Goal: Find contact information: Find contact information

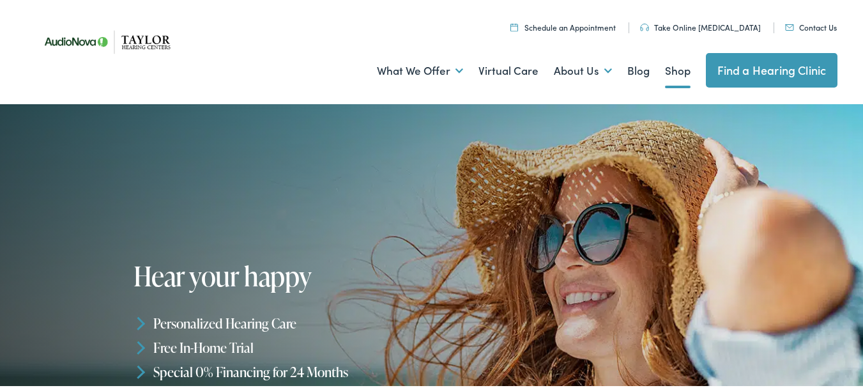
click at [665, 68] on link "Shop" at bounding box center [678, 68] width 26 height 47
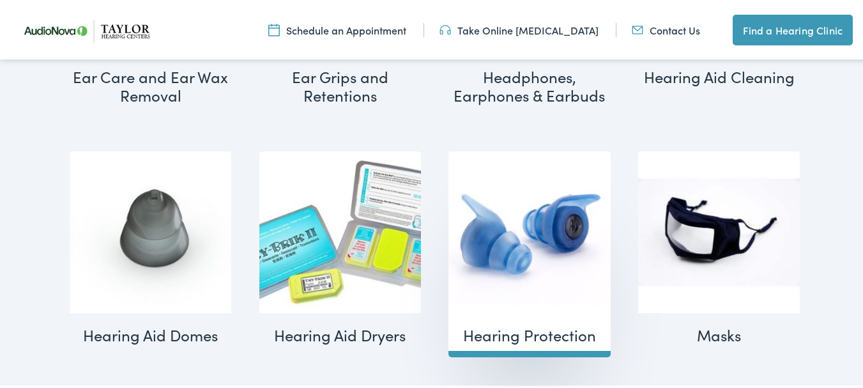
scroll to position [1019, 0]
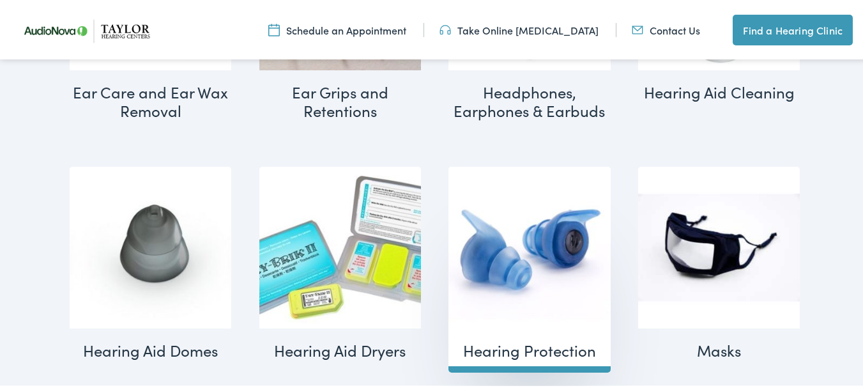
click at [512, 259] on img "Visit product category Hearing Protection" at bounding box center [529, 246] width 162 height 162
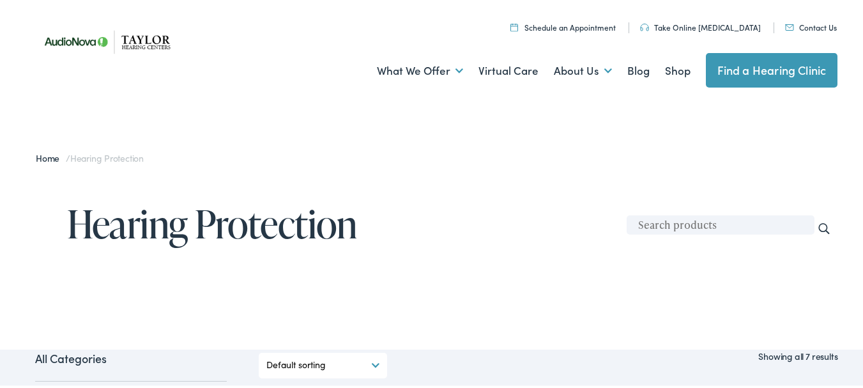
scroll to position [64, 0]
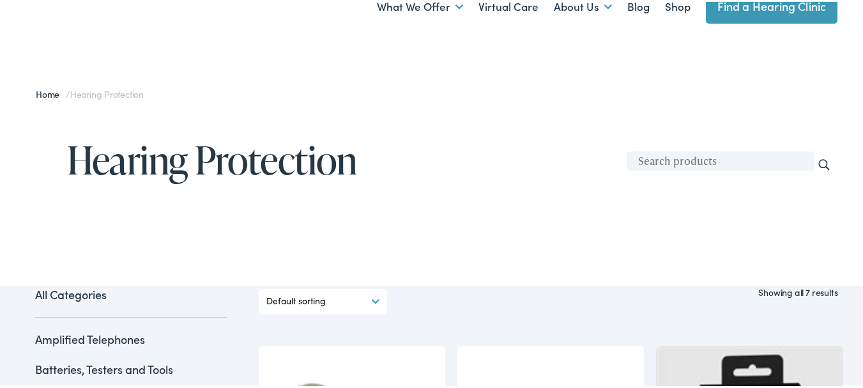
click at [655, 161] on input "text" at bounding box center [720, 158] width 188 height 19
type input "HEARING AID"
click at [817, 156] on input "Search" at bounding box center [824, 163] width 14 height 14
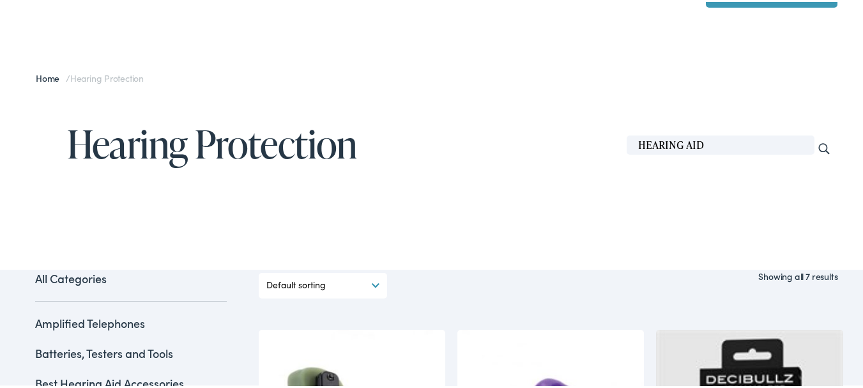
scroll to position [127, 0]
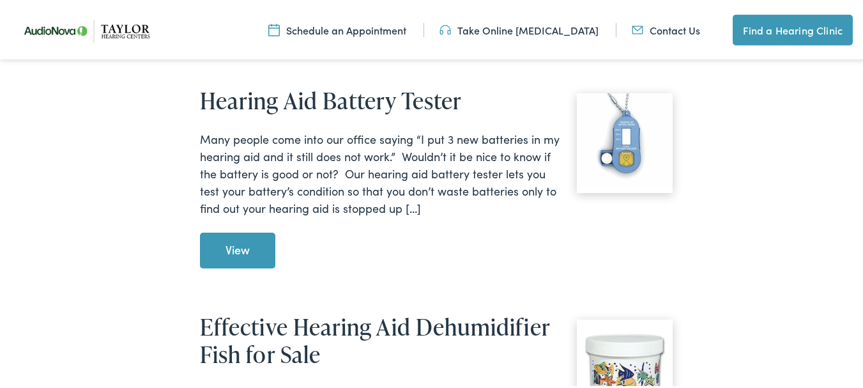
scroll to position [1405, 0]
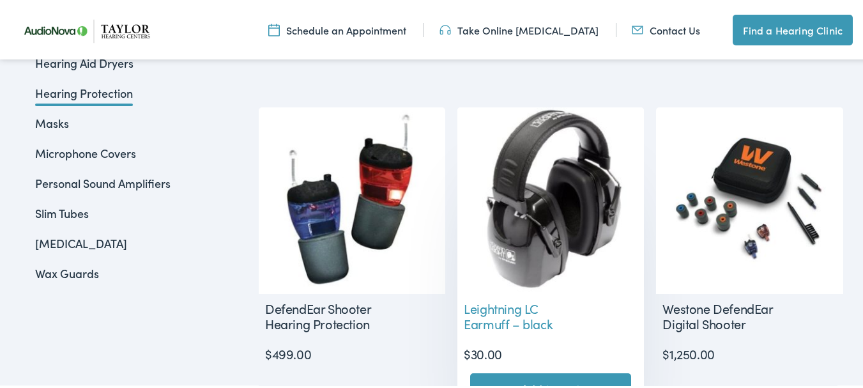
scroll to position [702, 0]
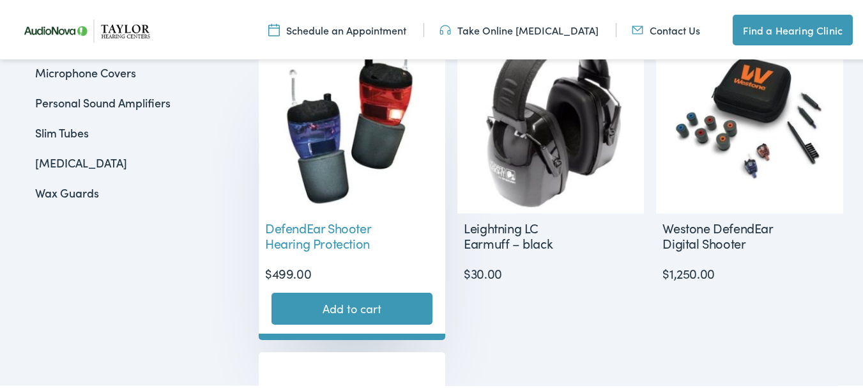
click at [340, 133] on img at bounding box center [352, 118] width 186 height 186
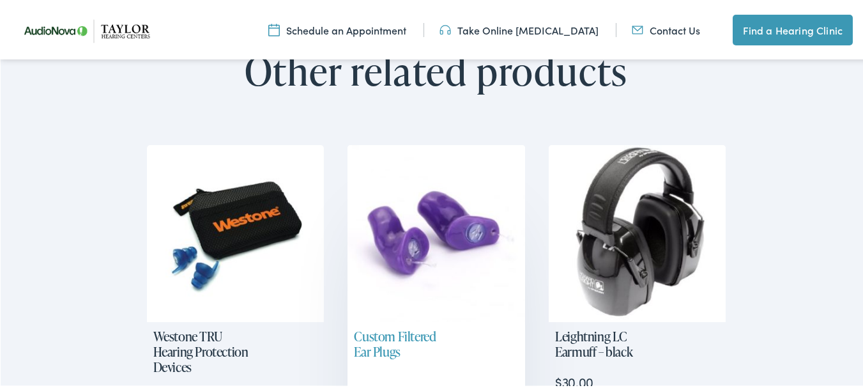
scroll to position [830, 0]
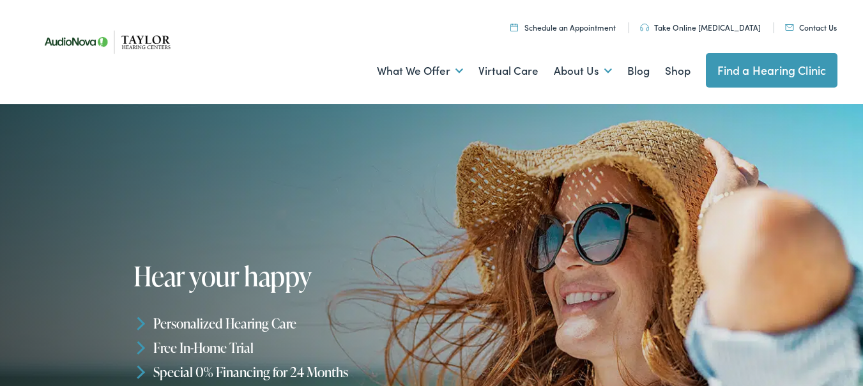
click at [795, 21] on link "Contact Us" at bounding box center [811, 25] width 52 height 11
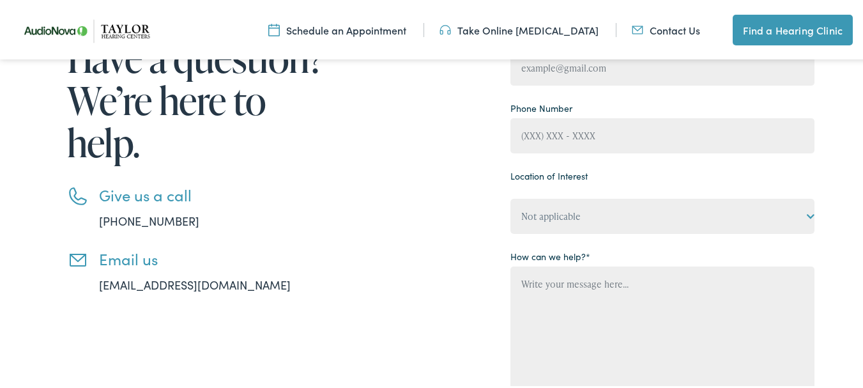
scroll to position [255, 0]
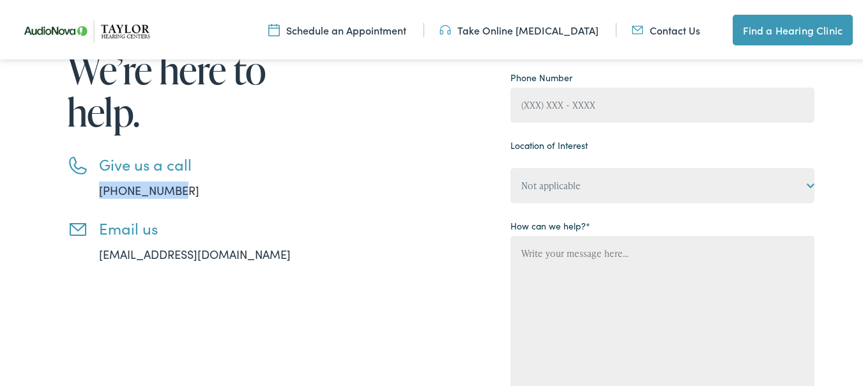
drag, startPoint x: 188, startPoint y: 190, endPoint x: 95, endPoint y: 190, distance: 93.2
click at [95, 190] on li "Give us a call [PHONE_NUMBER]" at bounding box center [198, 174] width 262 height 43
copy link "[PHONE_NUMBER]"
drag, startPoint x: 270, startPoint y: 251, endPoint x: 98, endPoint y: 252, distance: 172.4
click at [98, 252] on li "Email us [EMAIL_ADDRESS][DOMAIN_NAME]" at bounding box center [198, 238] width 262 height 43
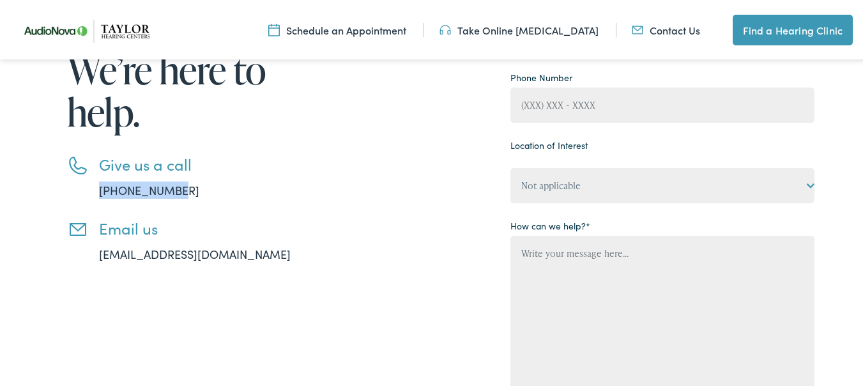
copy link "[EMAIL_ADDRESS][DOMAIN_NAME]"
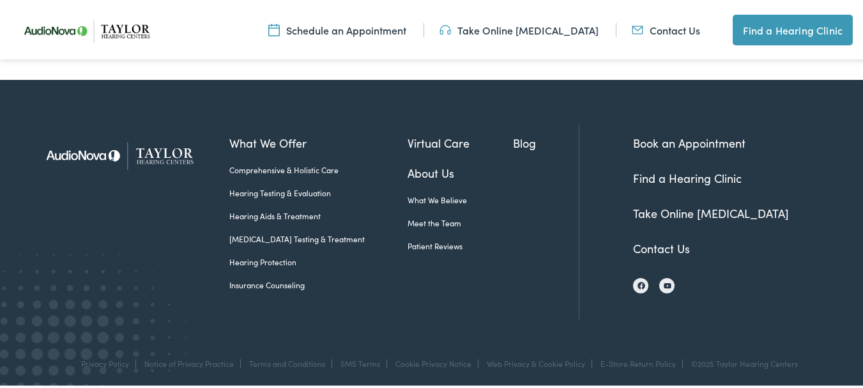
scroll to position [702, 0]
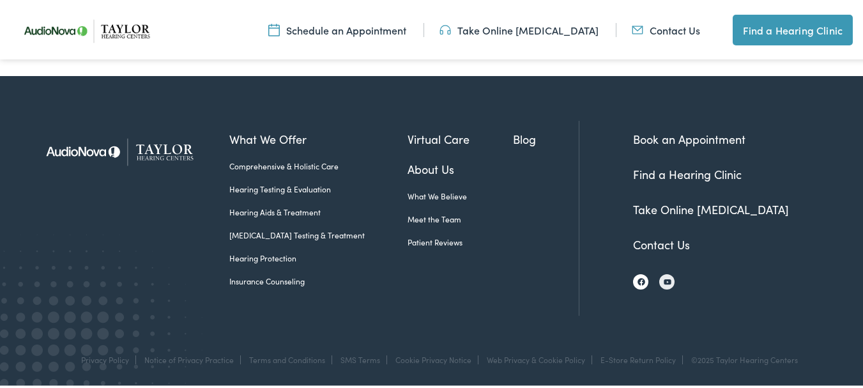
click at [637, 276] on img at bounding box center [641, 280] width 8 height 8
